Goal: Task Accomplishment & Management: Use online tool/utility

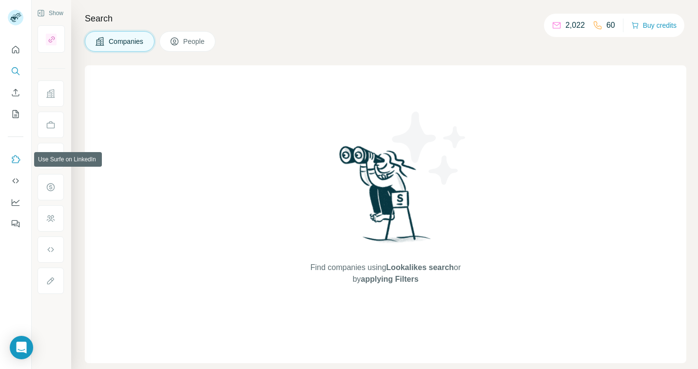
click at [20, 160] on icon "Use Surfe on LinkedIn" at bounding box center [16, 159] width 10 height 10
